Goal: Transaction & Acquisition: Purchase product/service

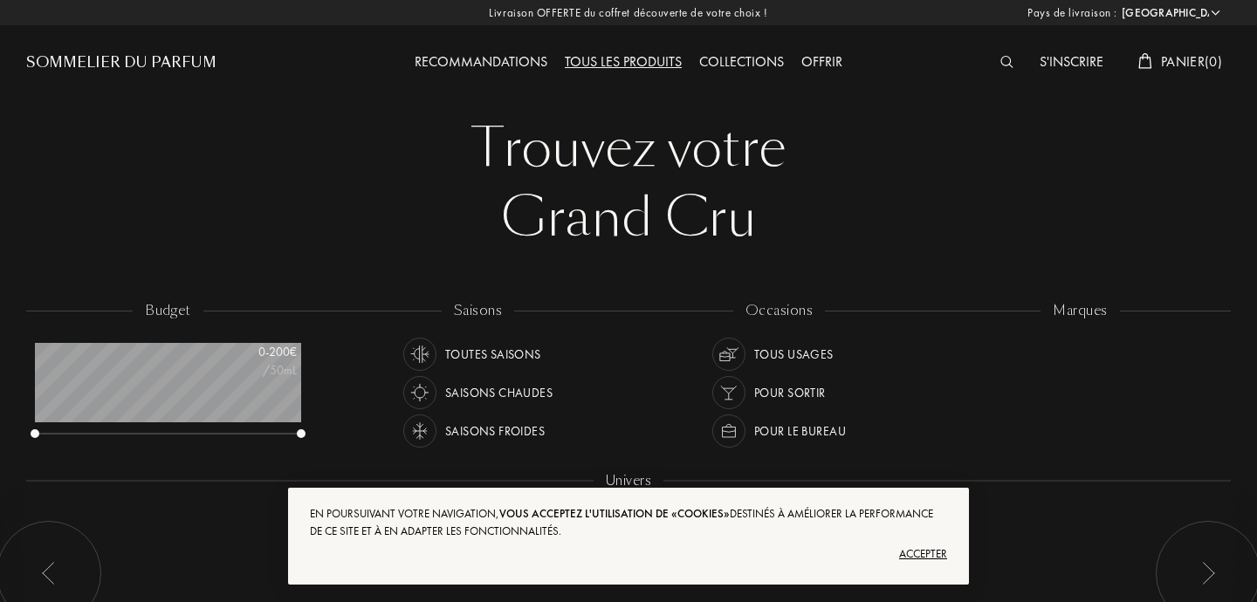
select select "FR"
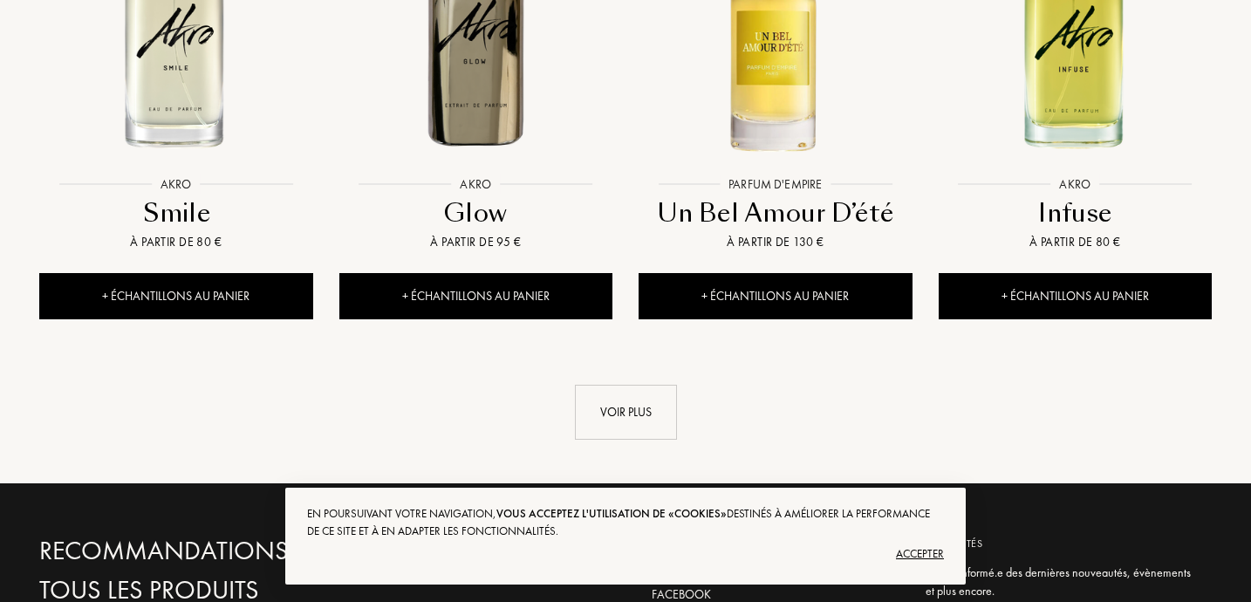
scroll to position [1952, 0]
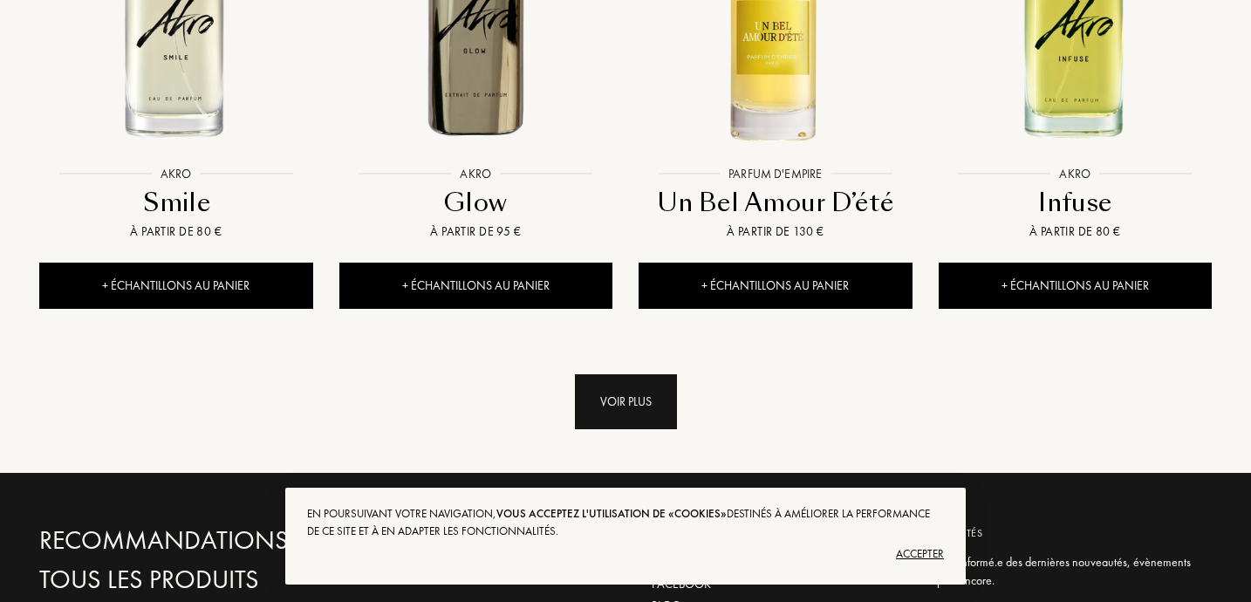
click at [639, 374] on div "Voir plus" at bounding box center [626, 401] width 102 height 55
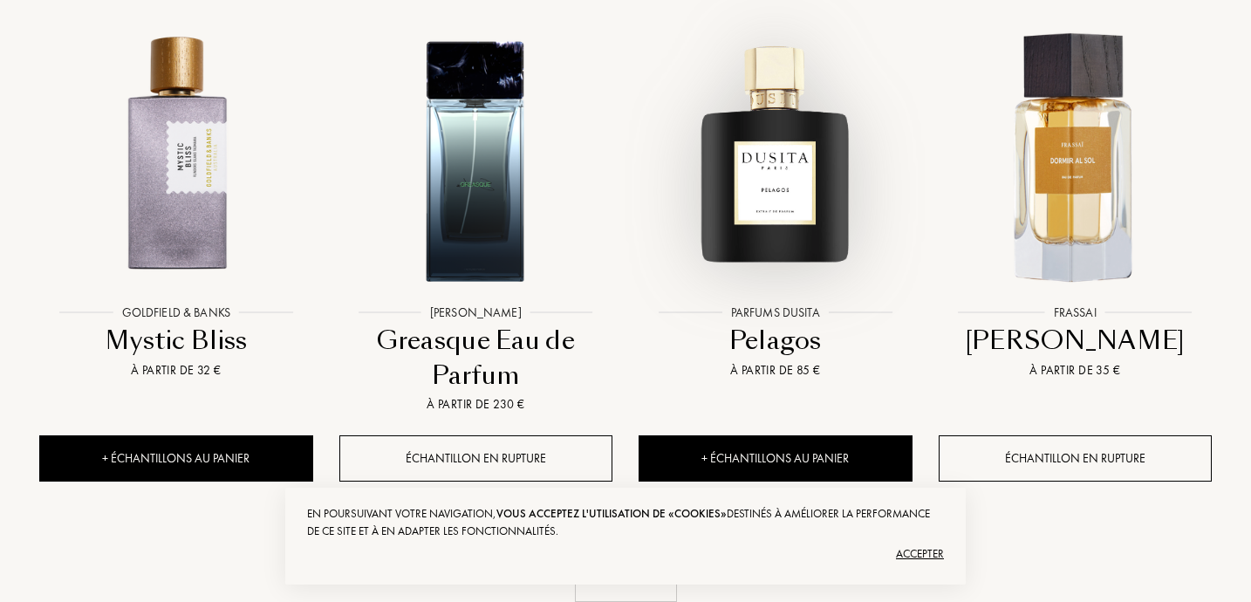
scroll to position [3278, 0]
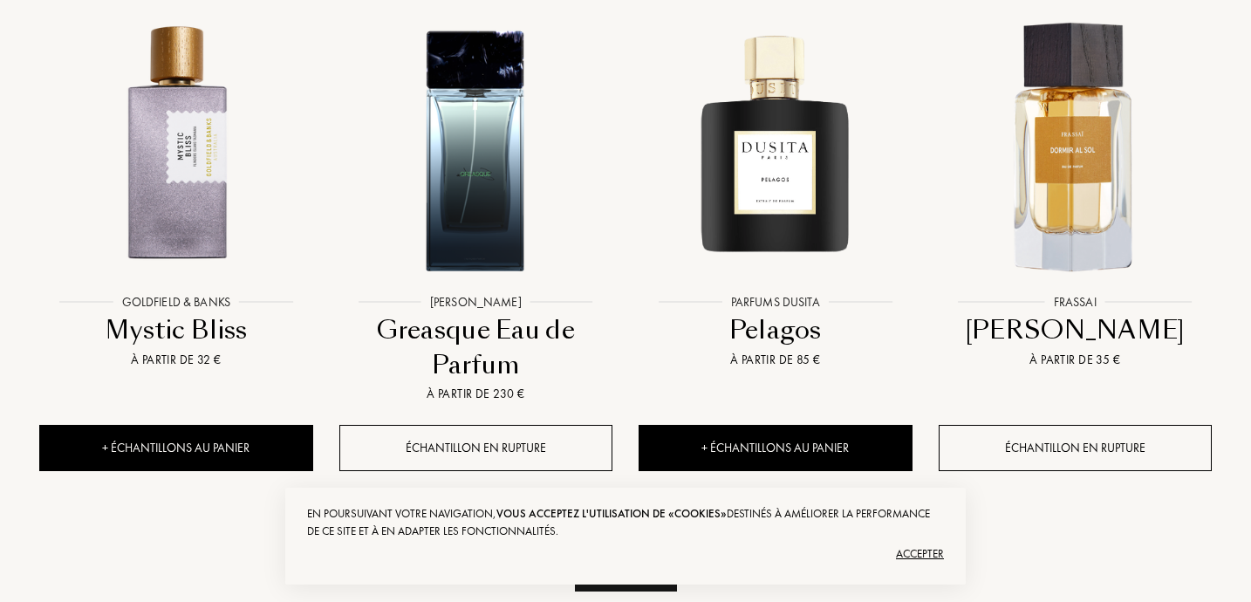
click at [627, 537] on div "Voir plus" at bounding box center [626, 564] width 102 height 55
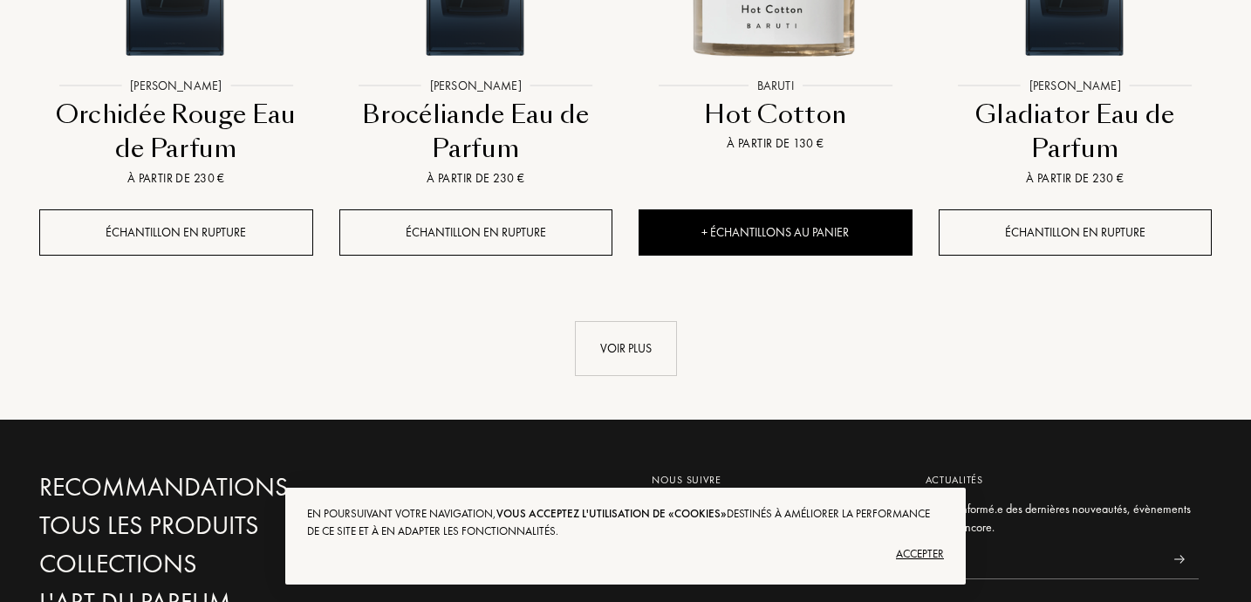
scroll to position [4996, 0]
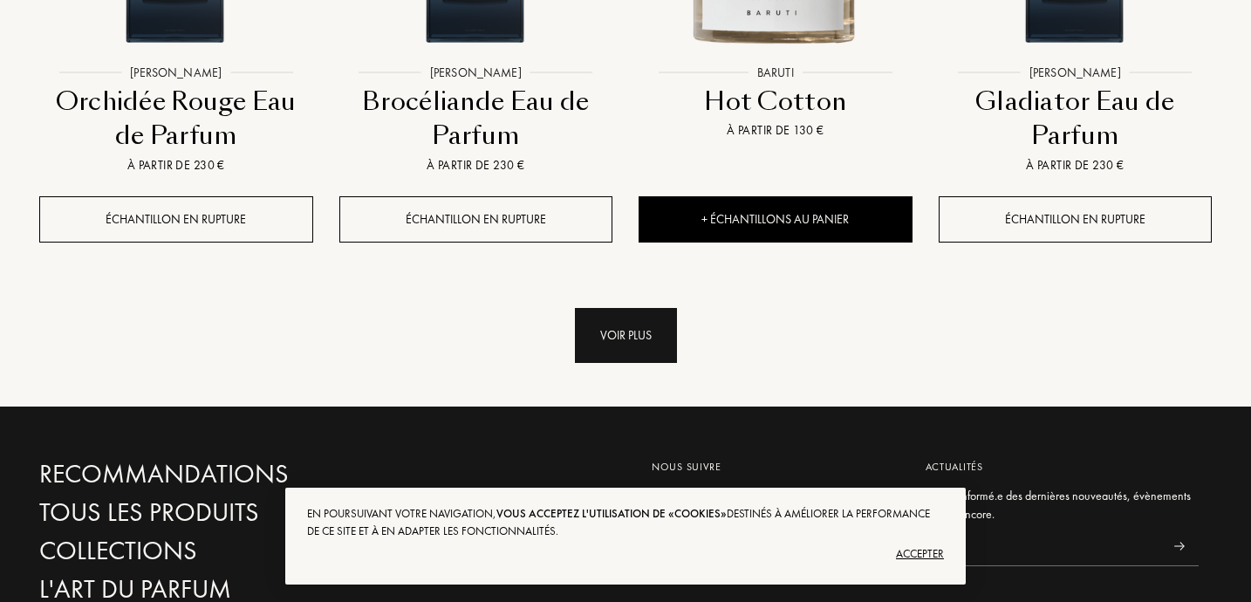
click at [634, 308] on div "Voir plus" at bounding box center [626, 335] width 102 height 55
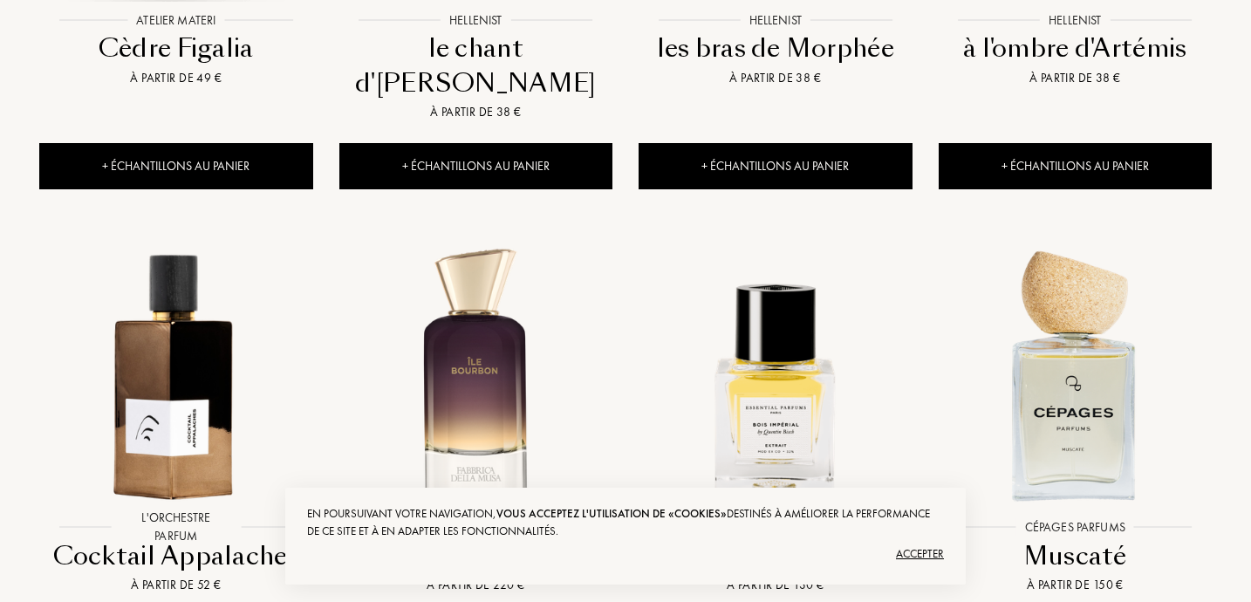
scroll to position [2654, 0]
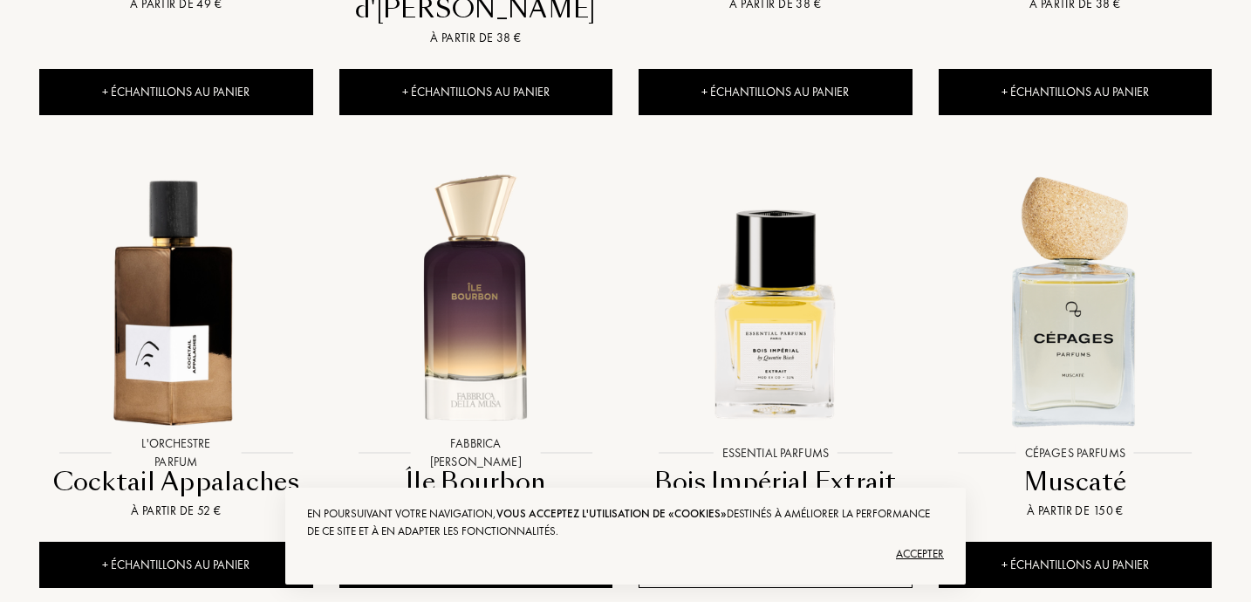
click at [908, 558] on div "Accepter" at bounding box center [625, 554] width 637 height 28
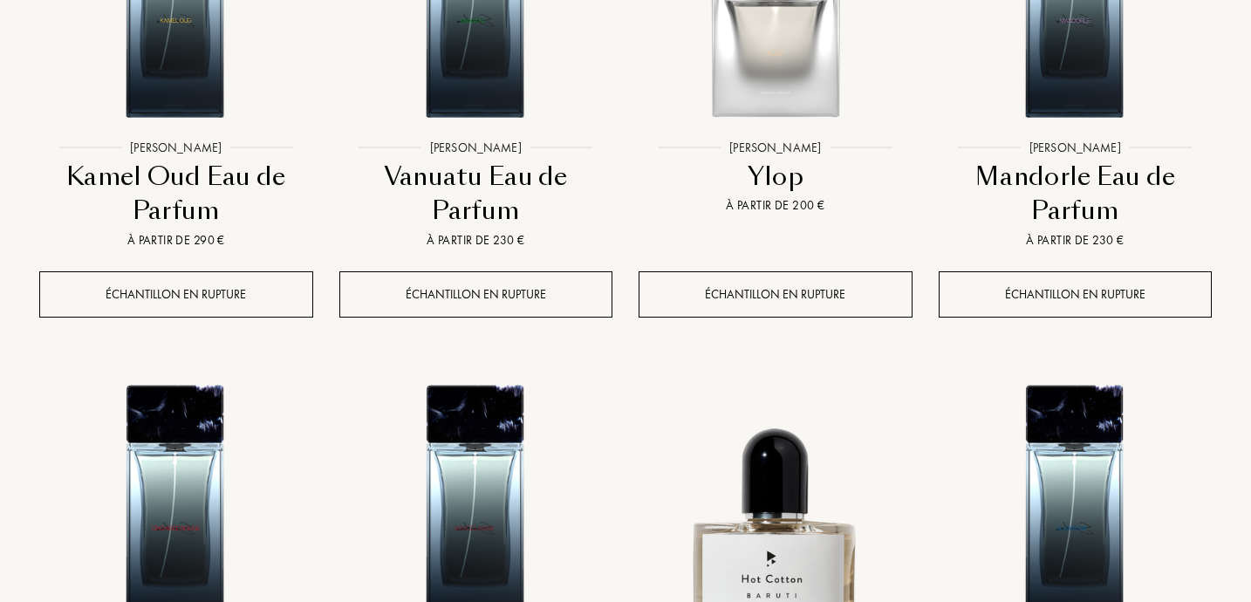
scroll to position [4842, 0]
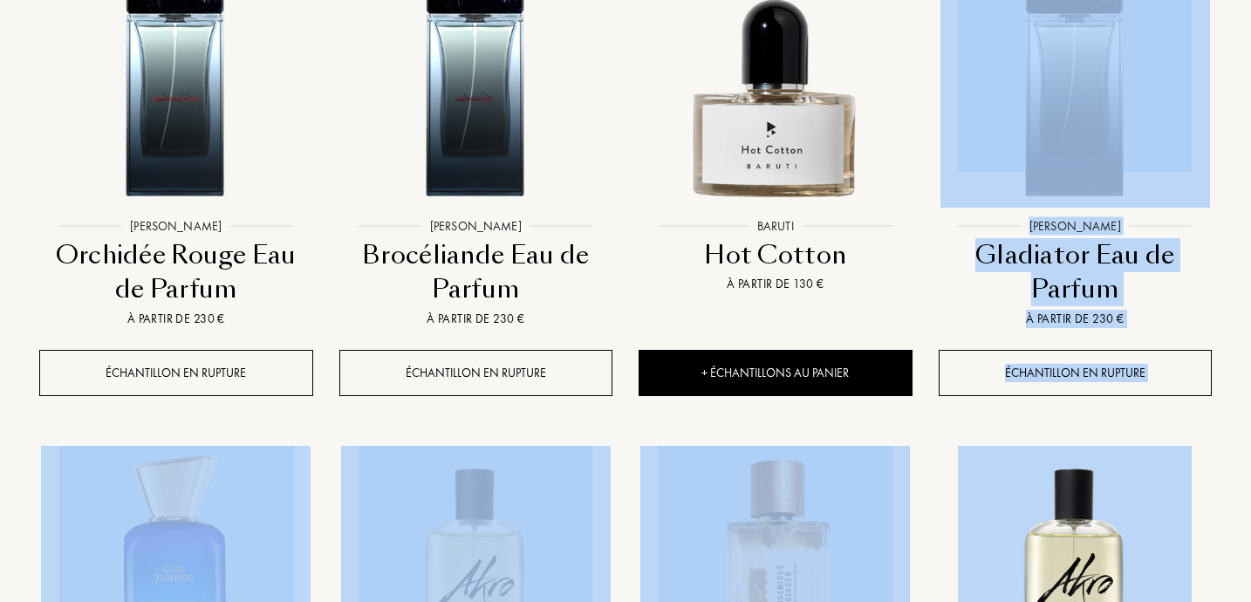
drag, startPoint x: 1250, startPoint y: 442, endPoint x: 1256, endPoint y: 33, distance: 408.4
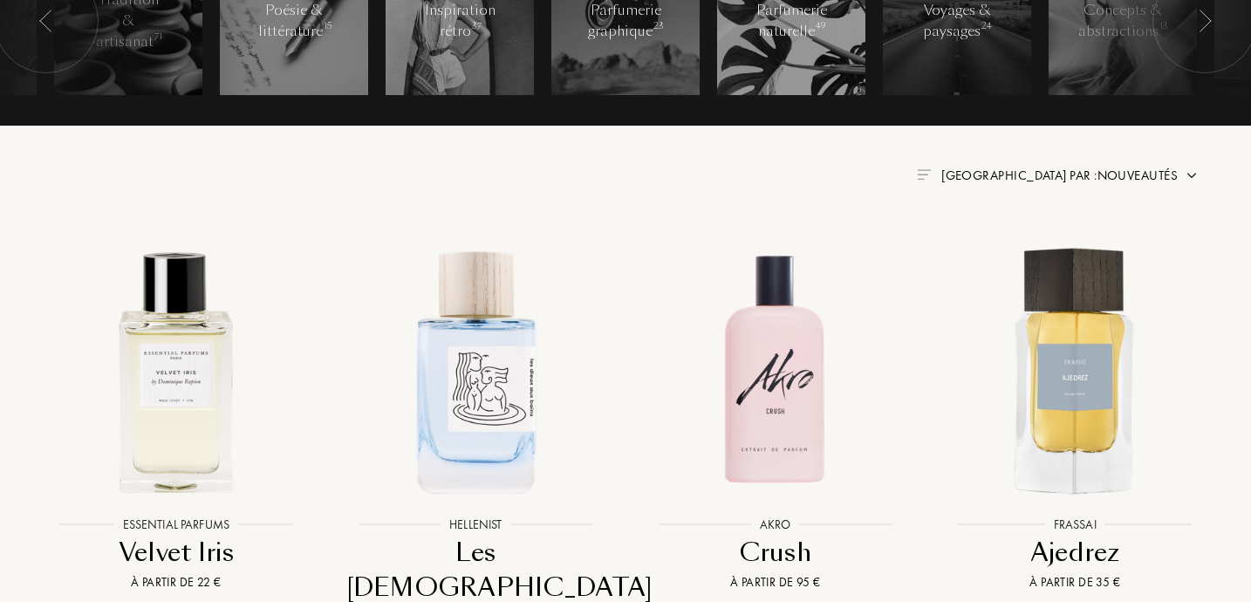
scroll to position [0, 0]
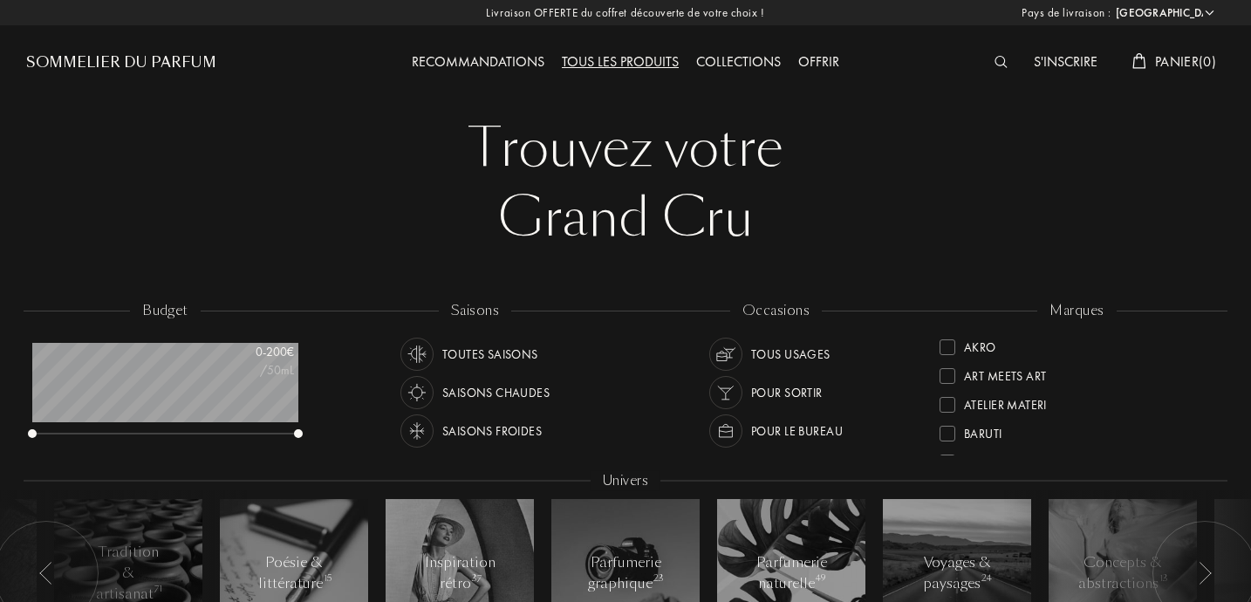
click at [402, 100] on div "Trouvez votre Grand Cru Trouvez votre Grand Cru budget 0 - 200 € /50mL saisons …" at bounding box center [625, 384] width 1225 height 769
click at [995, 363] on div "Essential Parfums" at bounding box center [1019, 365] width 111 height 24
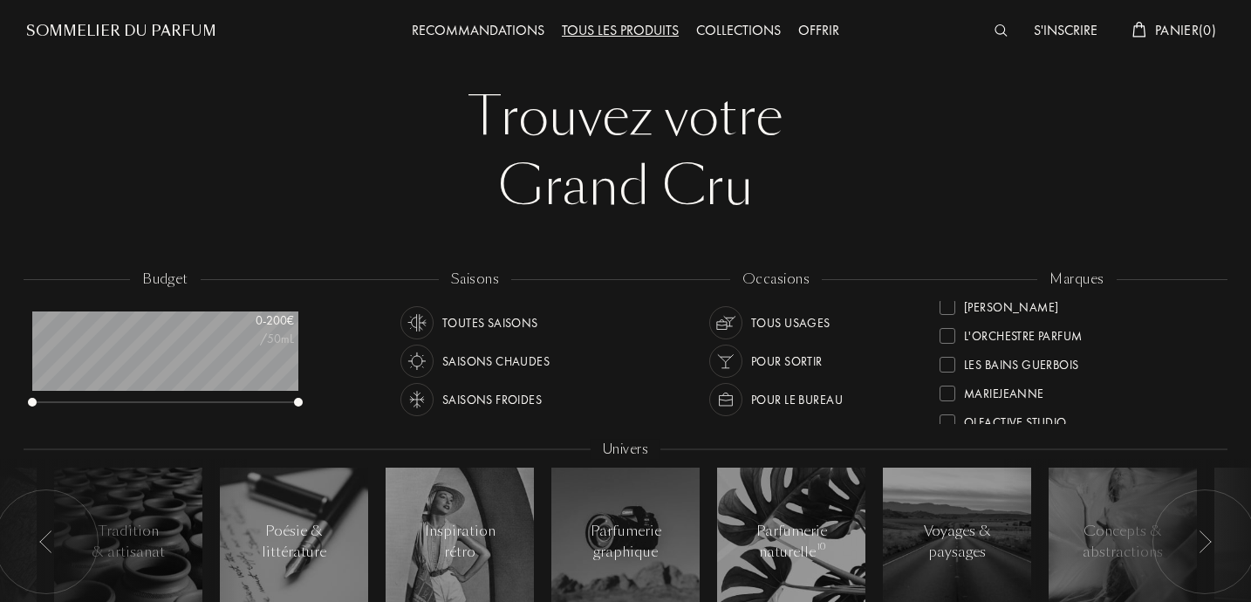
scroll to position [413, 0]
click at [986, 391] on div "MarieJeanne" at bounding box center [1004, 390] width 80 height 24
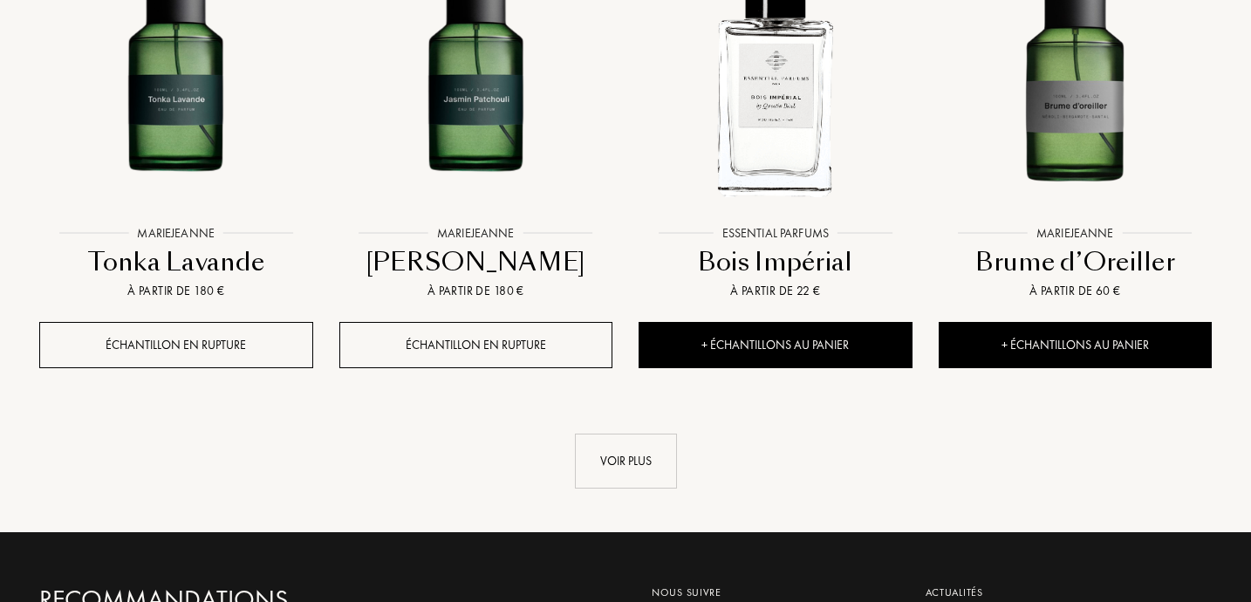
scroll to position [1799, 0]
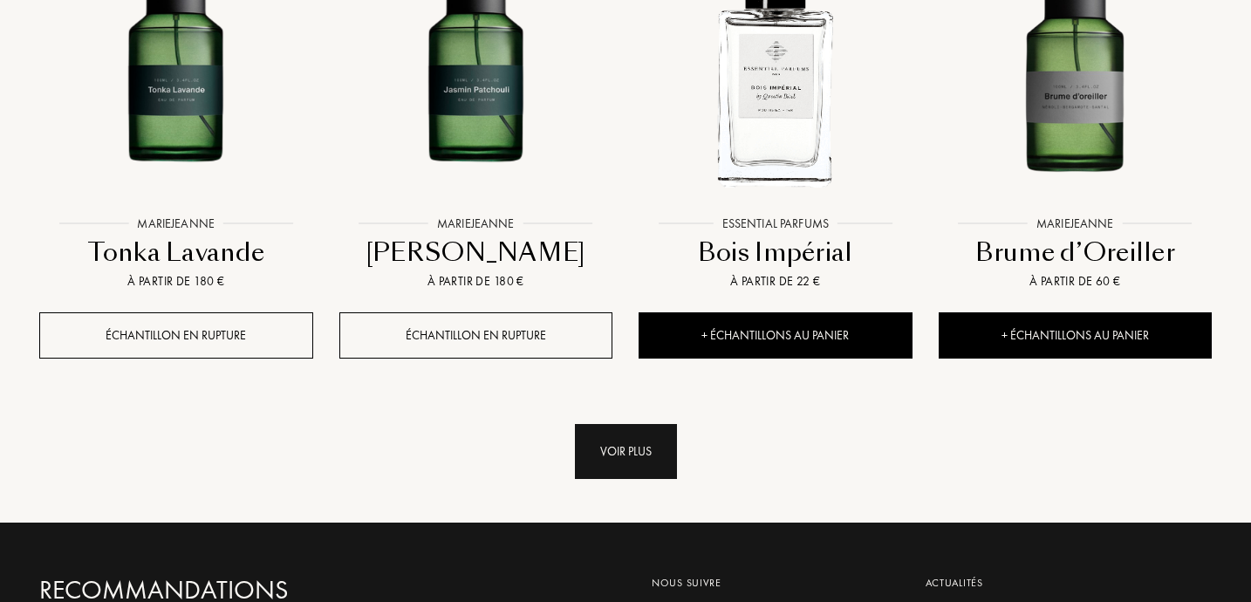
click at [641, 458] on div "Voir plus" at bounding box center [626, 451] width 102 height 55
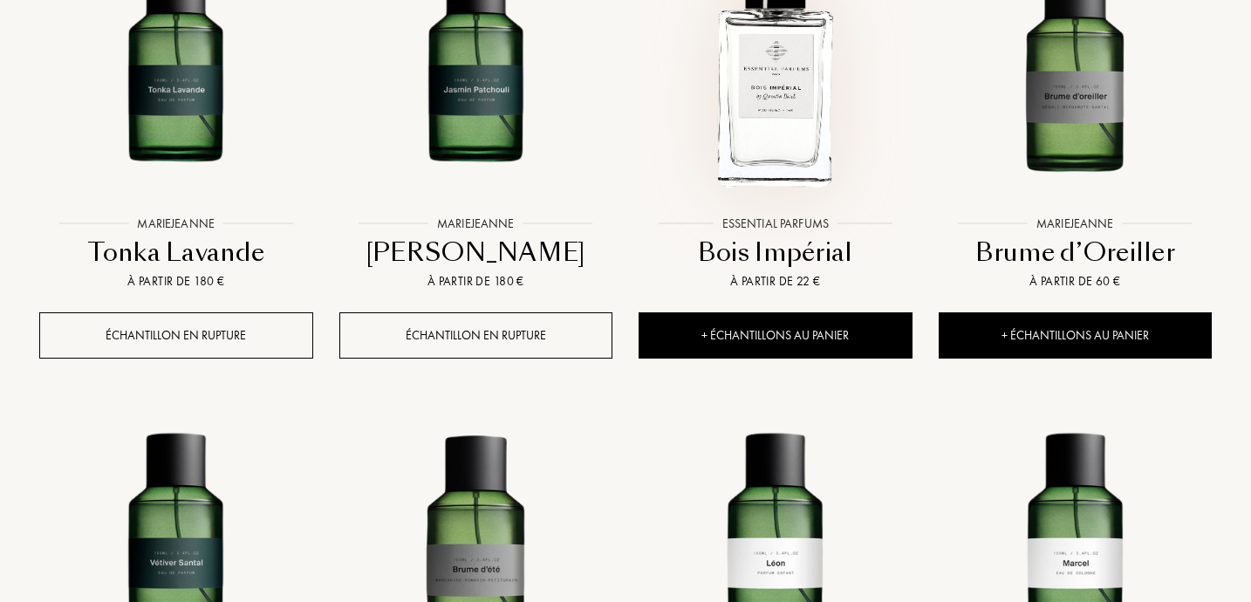
click at [807, 120] on img at bounding box center [776, 70] width 270 height 270
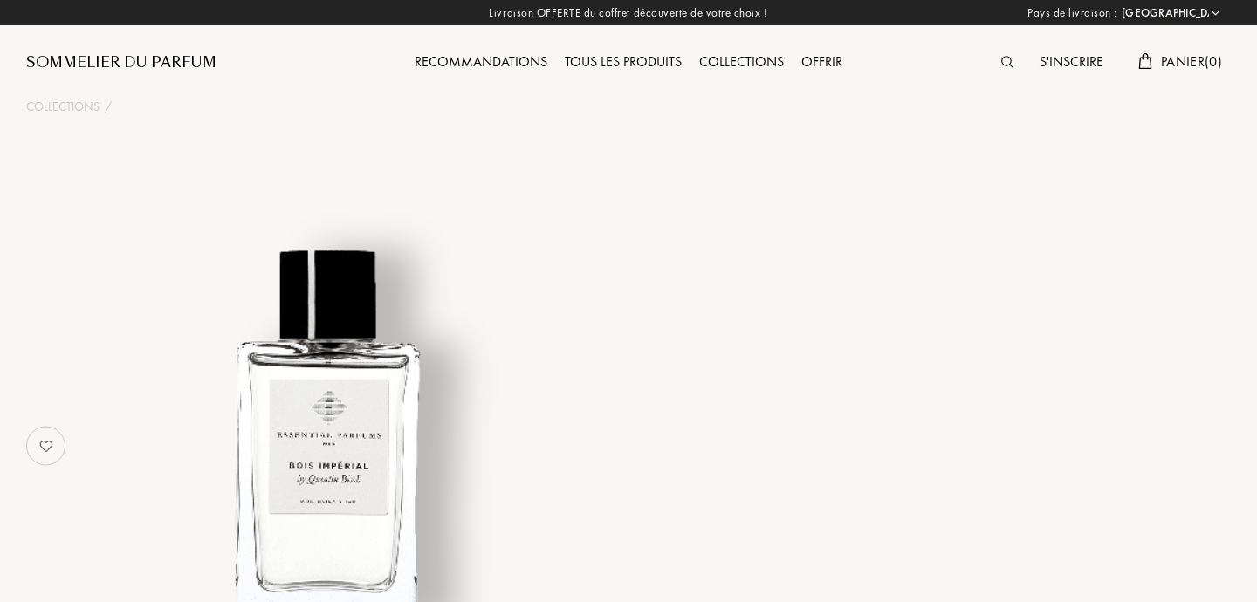
select select "FR"
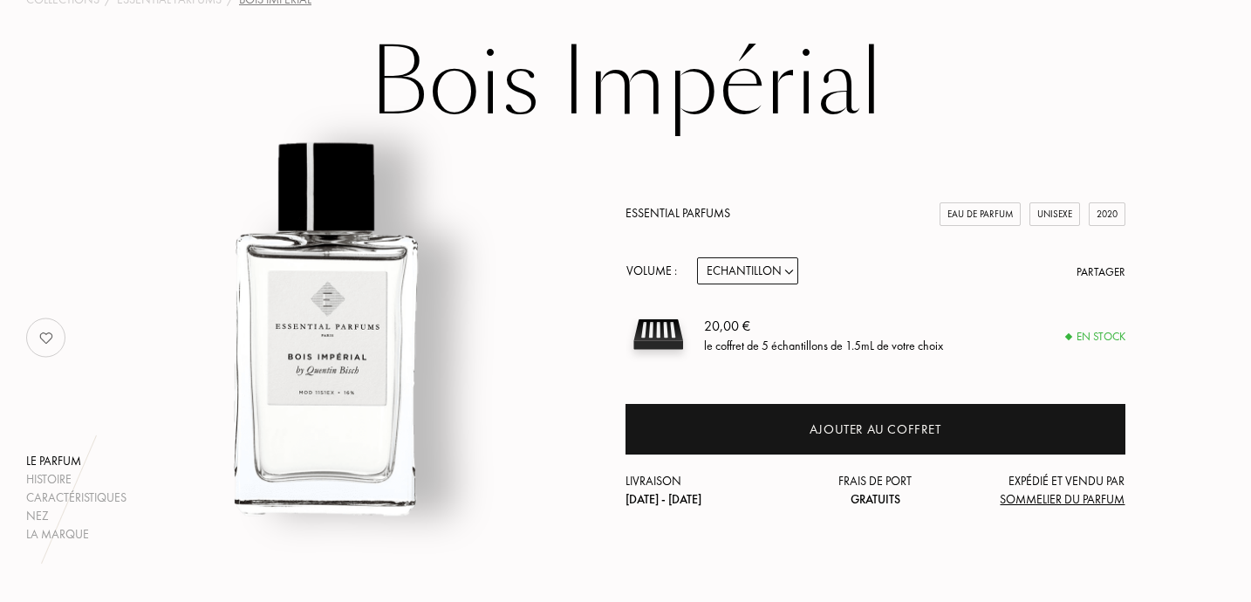
scroll to position [108, 0]
click at [750, 270] on select "Echantillon 10mL 100mL 150mL" at bounding box center [747, 270] width 101 height 27
select select "1"
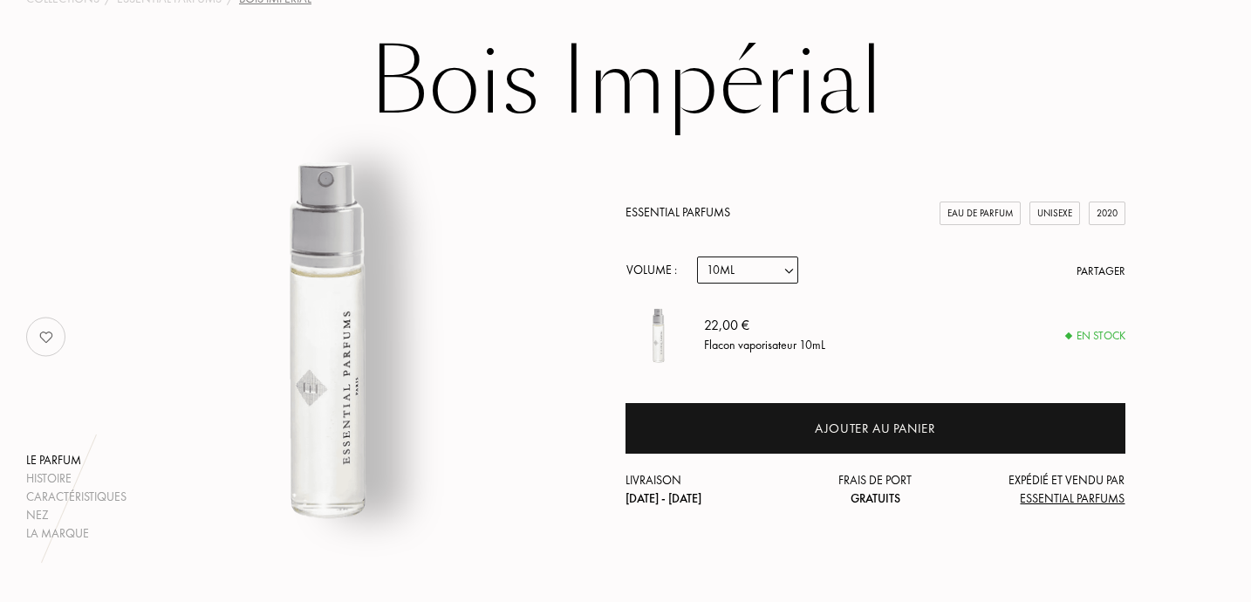
click at [744, 277] on select "Echantillon 10mL 100mL 150mL" at bounding box center [747, 270] width 101 height 27
select select "2"
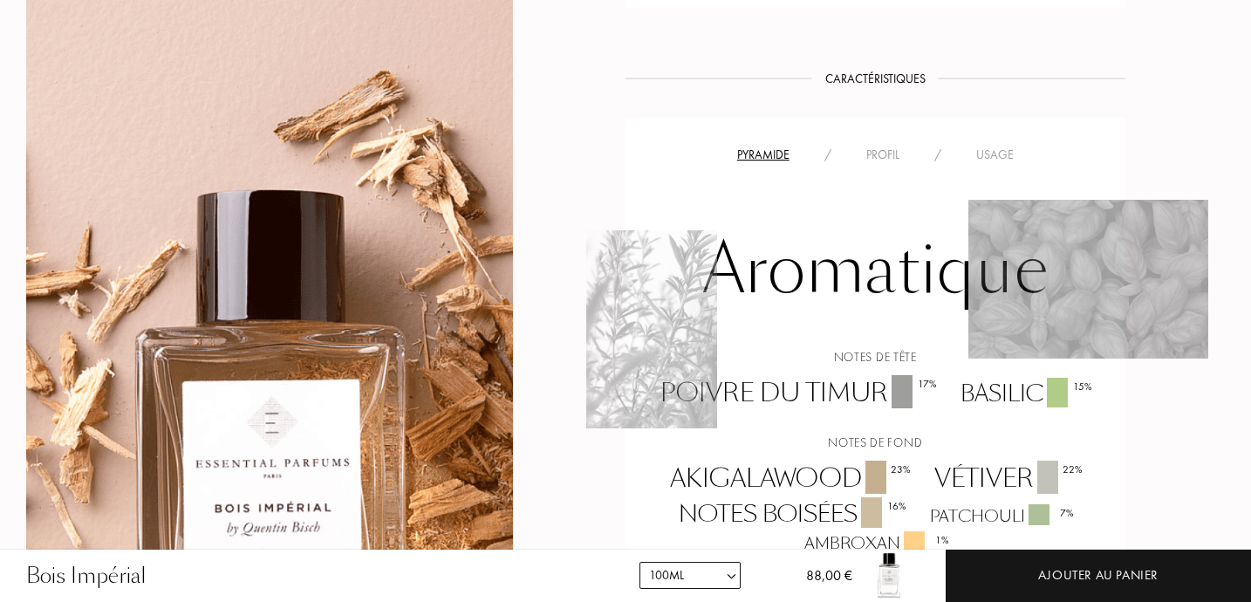
scroll to position [1198, 0]
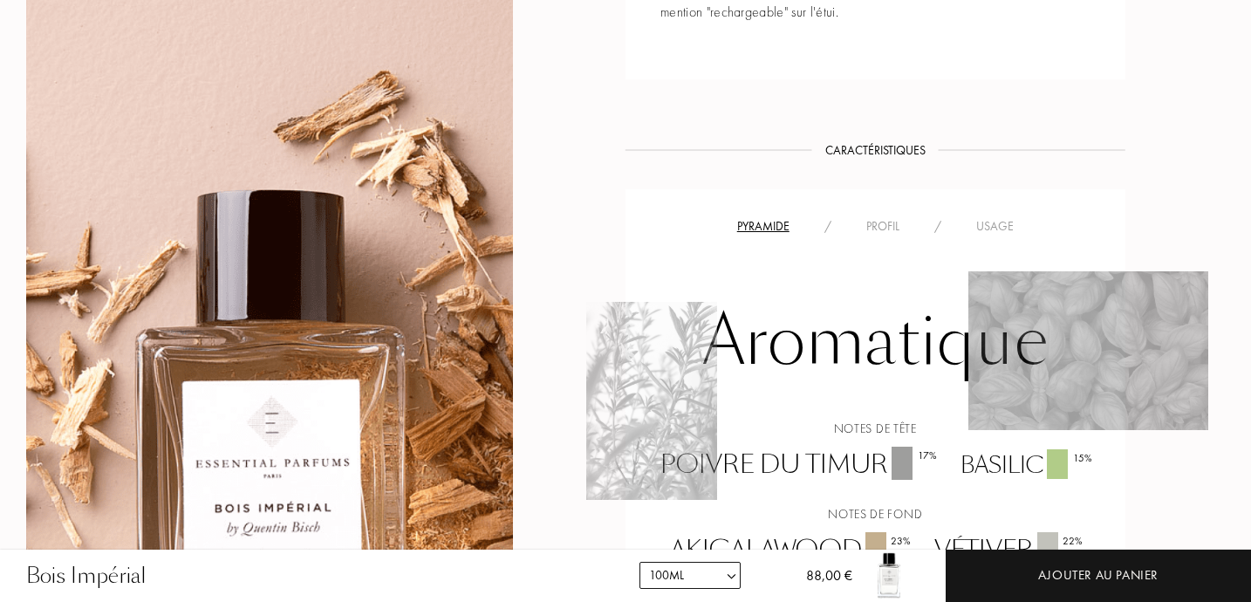
drag, startPoint x: 394, startPoint y: 169, endPoint x: 210, endPoint y: 346, distance: 254.9
click at [210, 347] on div at bounding box center [269, 500] width 487 height 1000
click at [787, 468] on div "Poivre du Timur 17 %" at bounding box center [797, 465] width 300 height 37
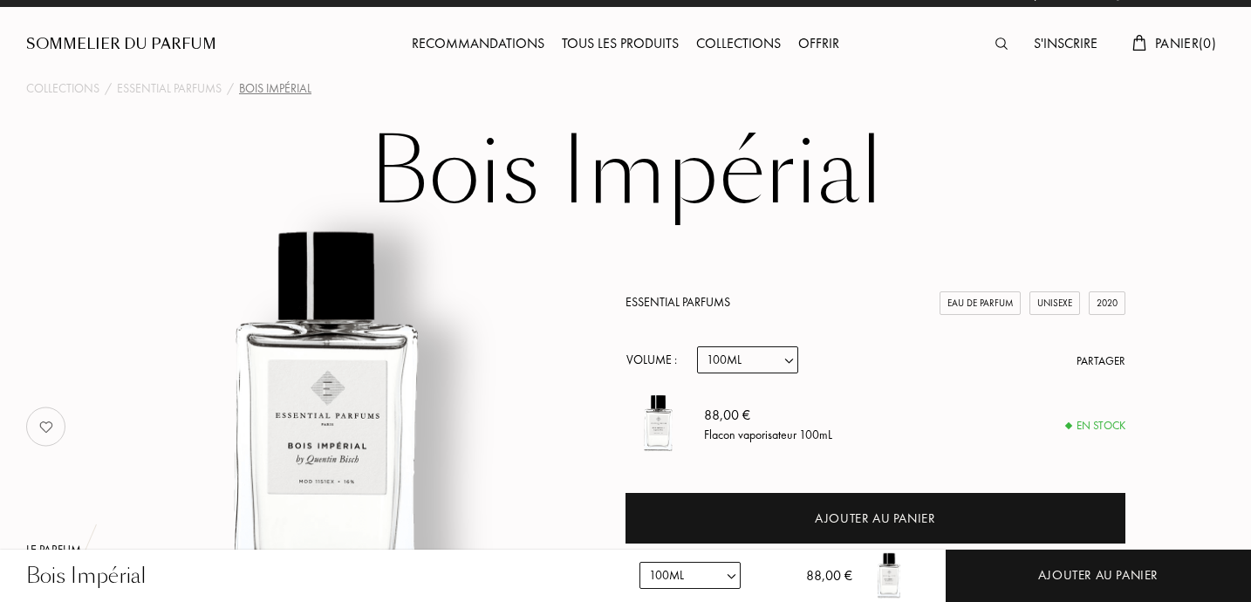
scroll to position [0, 0]
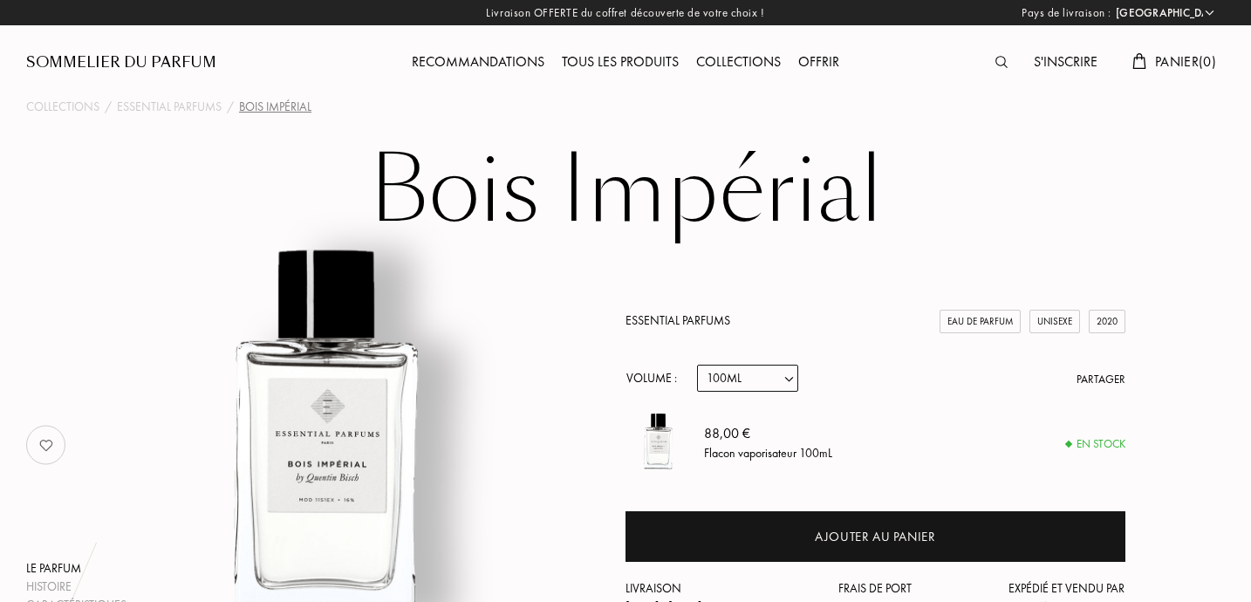
click at [564, 64] on div "Tous les produits" at bounding box center [620, 62] width 134 height 23
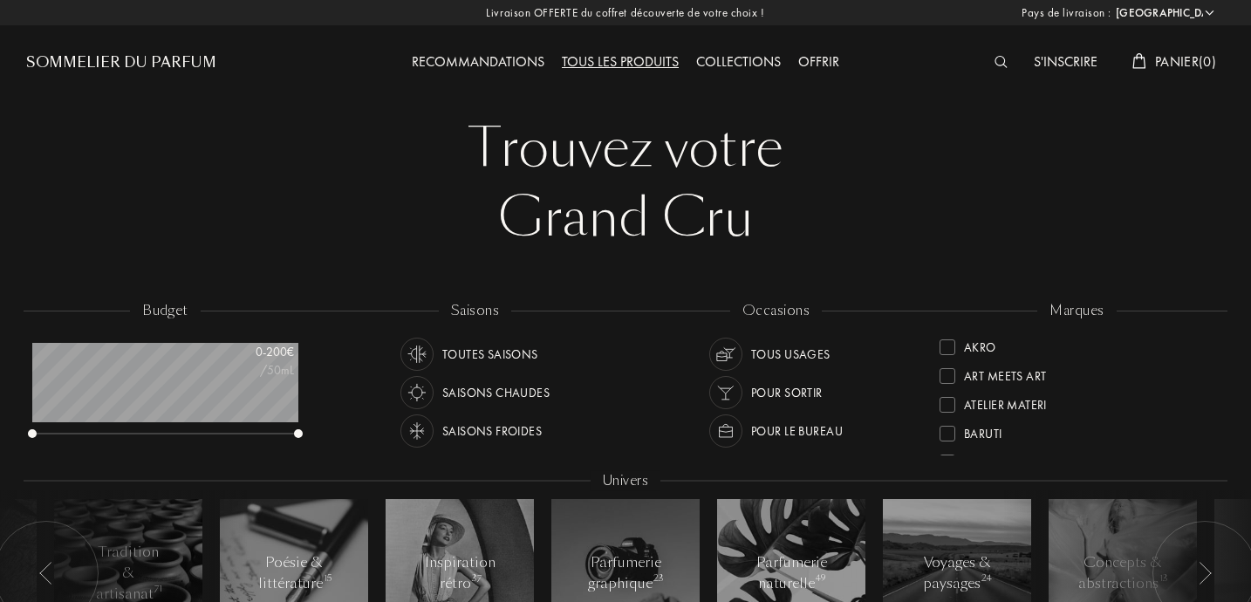
select select "FR"
